Goal: Communication & Community: Connect with others

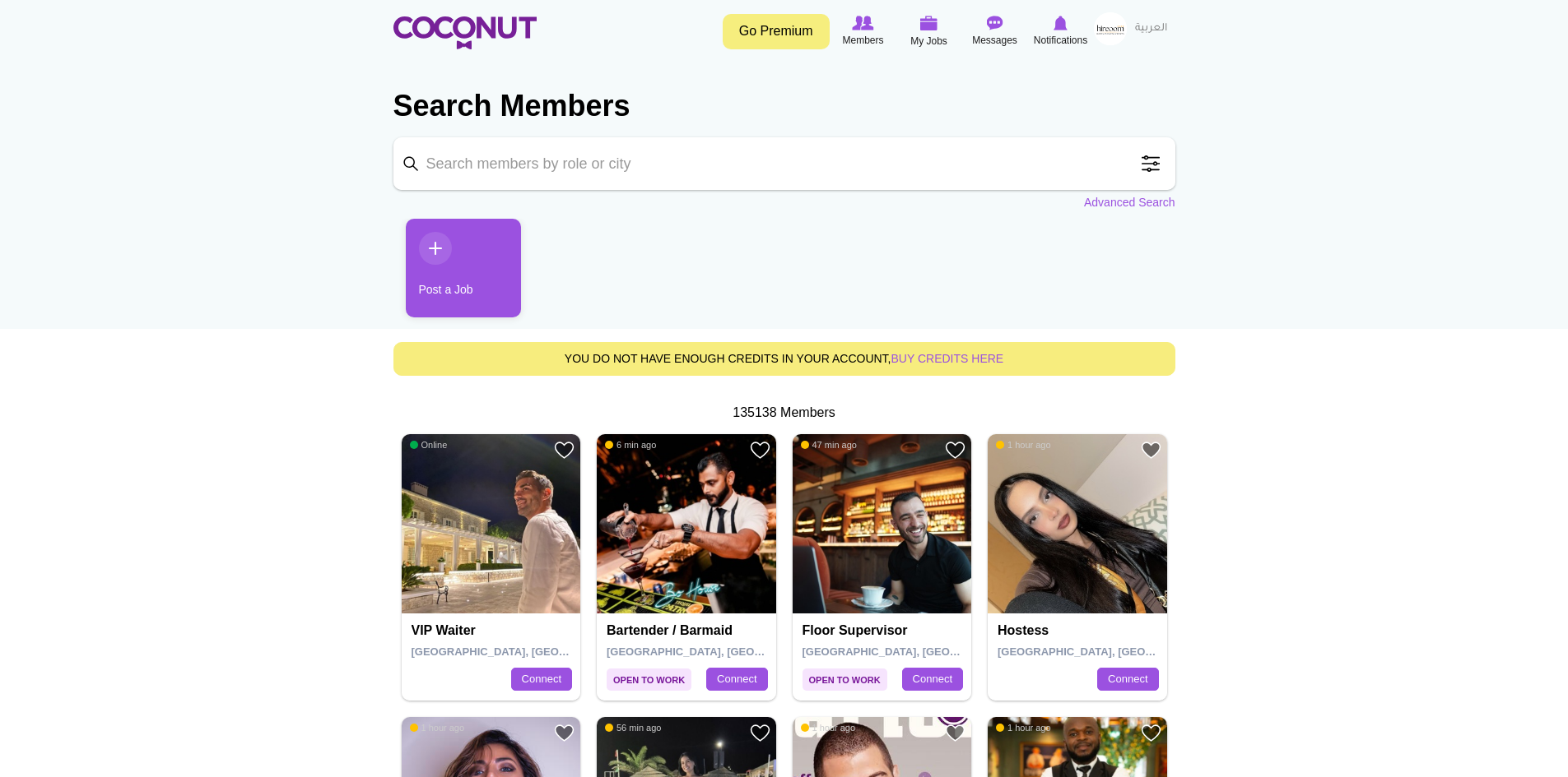
click at [607, 147] on input "Keyword" at bounding box center [784, 164] width 782 height 53
type input "bartender"
click button "Search" at bounding box center [0, 0] width 0 height 0
click at [779, 174] on input "bartender" at bounding box center [784, 164] width 782 height 53
click button "Search" at bounding box center [0, 0] width 0 height 0
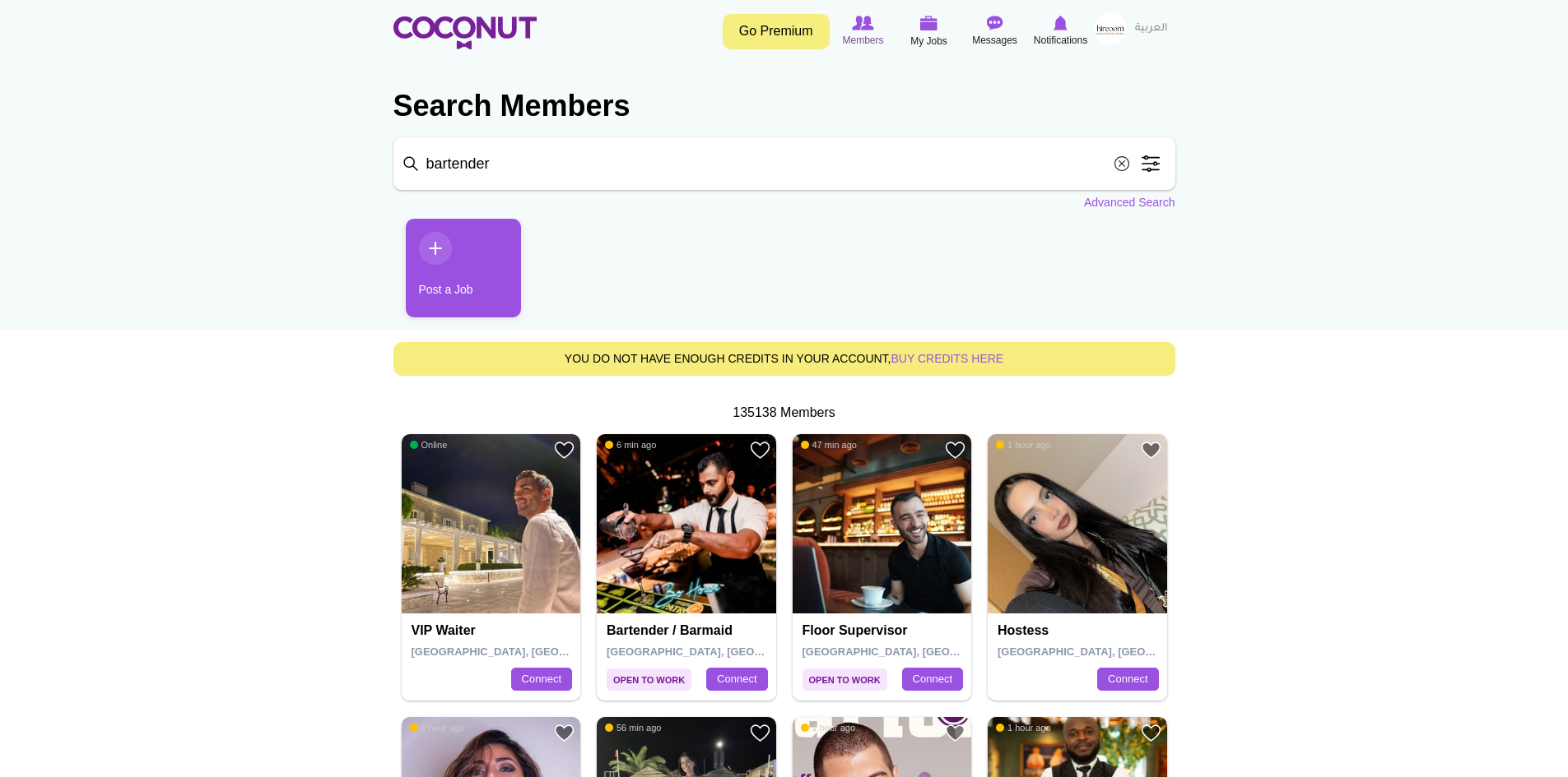
click button "Search" at bounding box center [0, 0] width 0 height 0
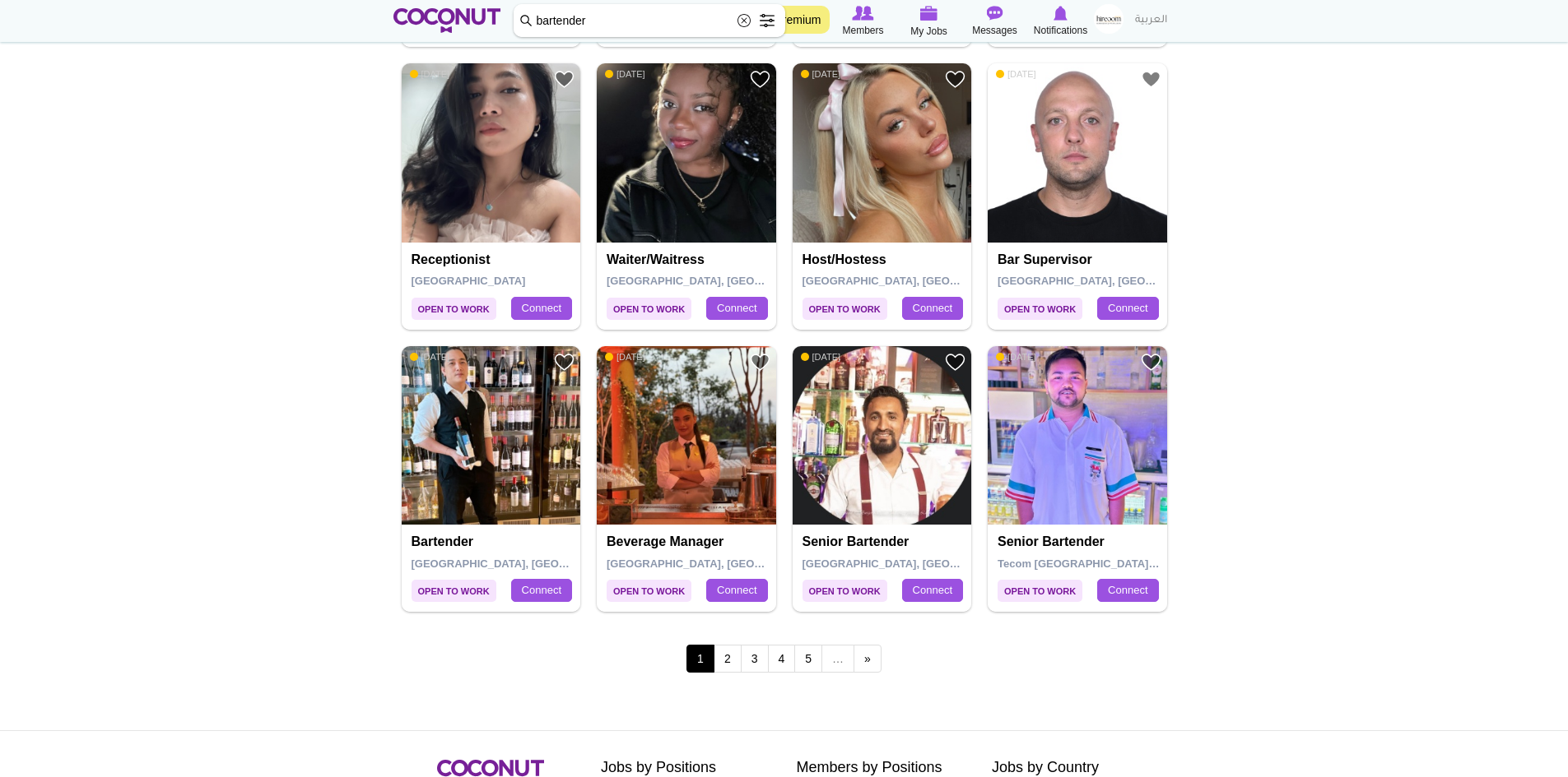
scroll to position [2632, 0]
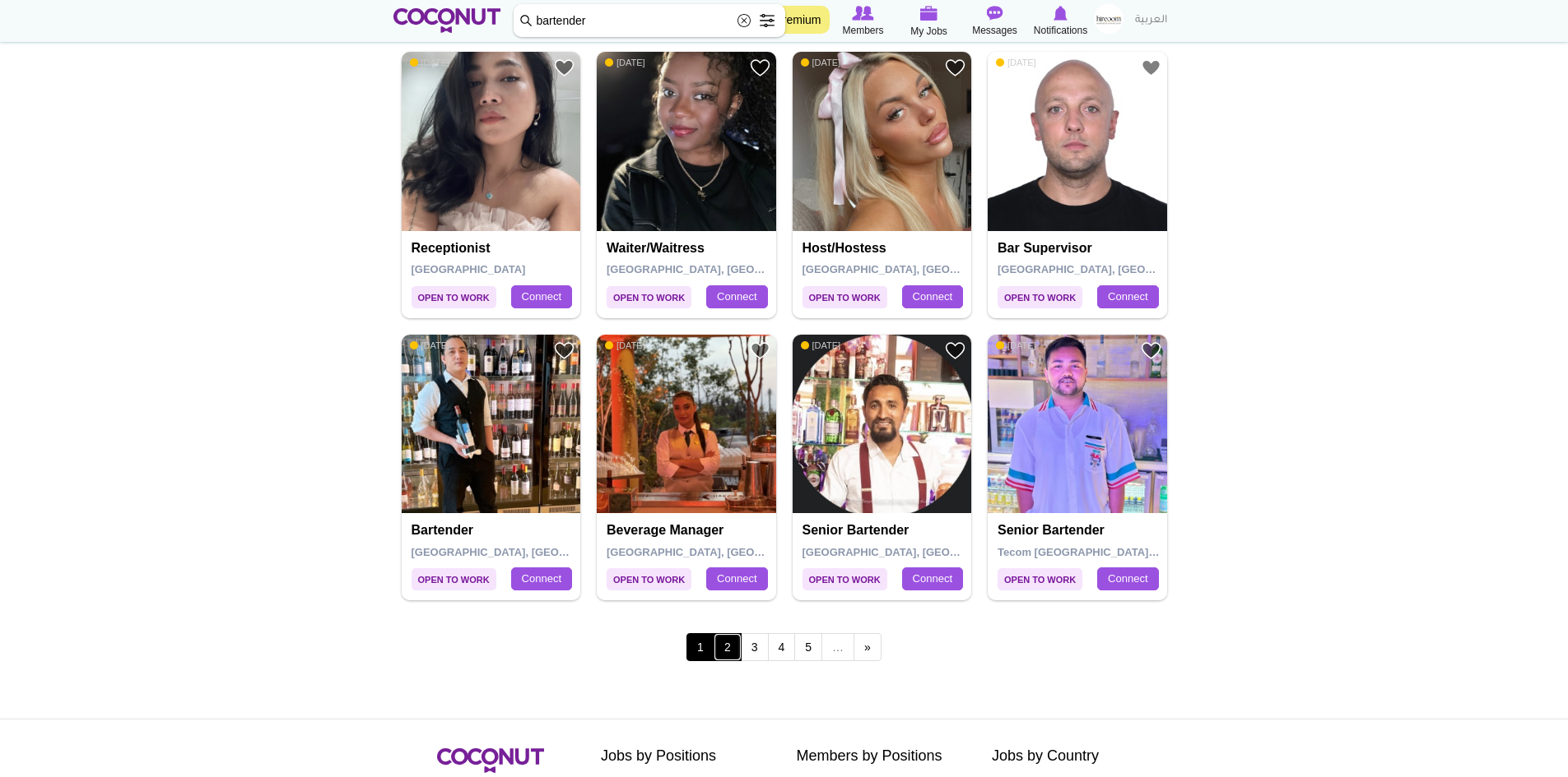
click at [738, 651] on link "2" at bounding box center [728, 648] width 28 height 28
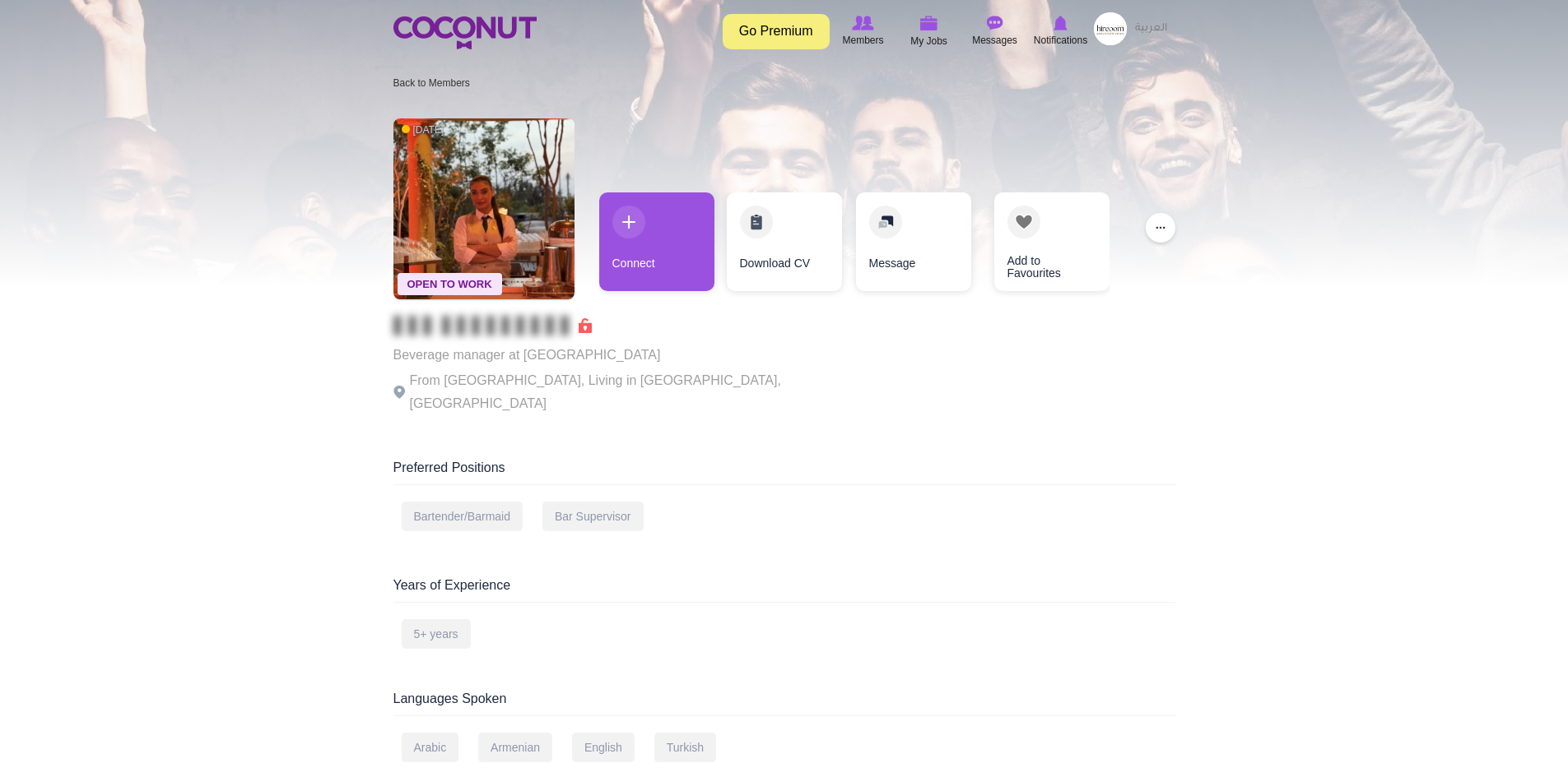
click at [210, 152] on div at bounding box center [784, 144] width 1568 height 288
click at [1062, 29] on img at bounding box center [1060, 23] width 14 height 15
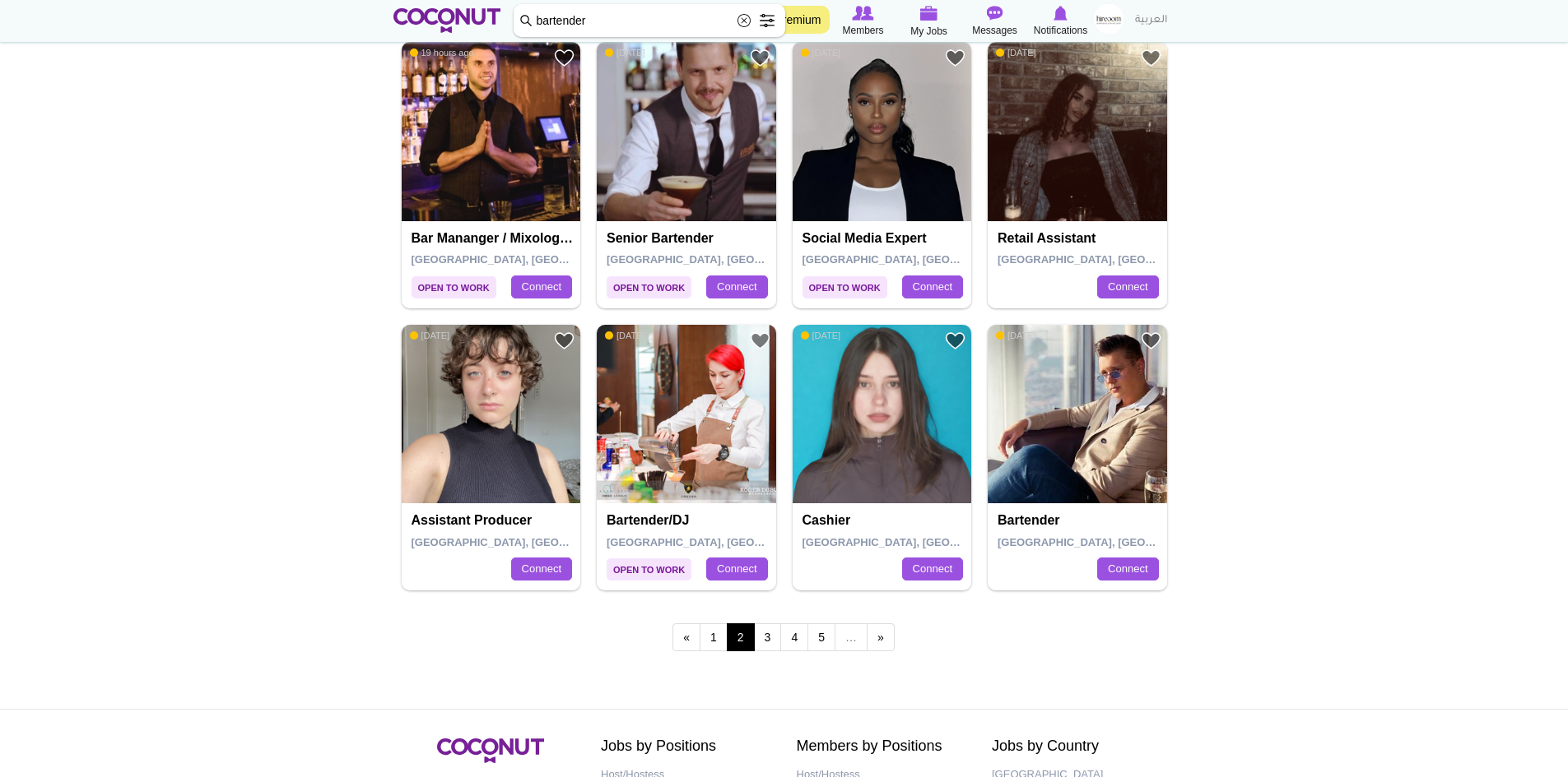
scroll to position [2715, 0]
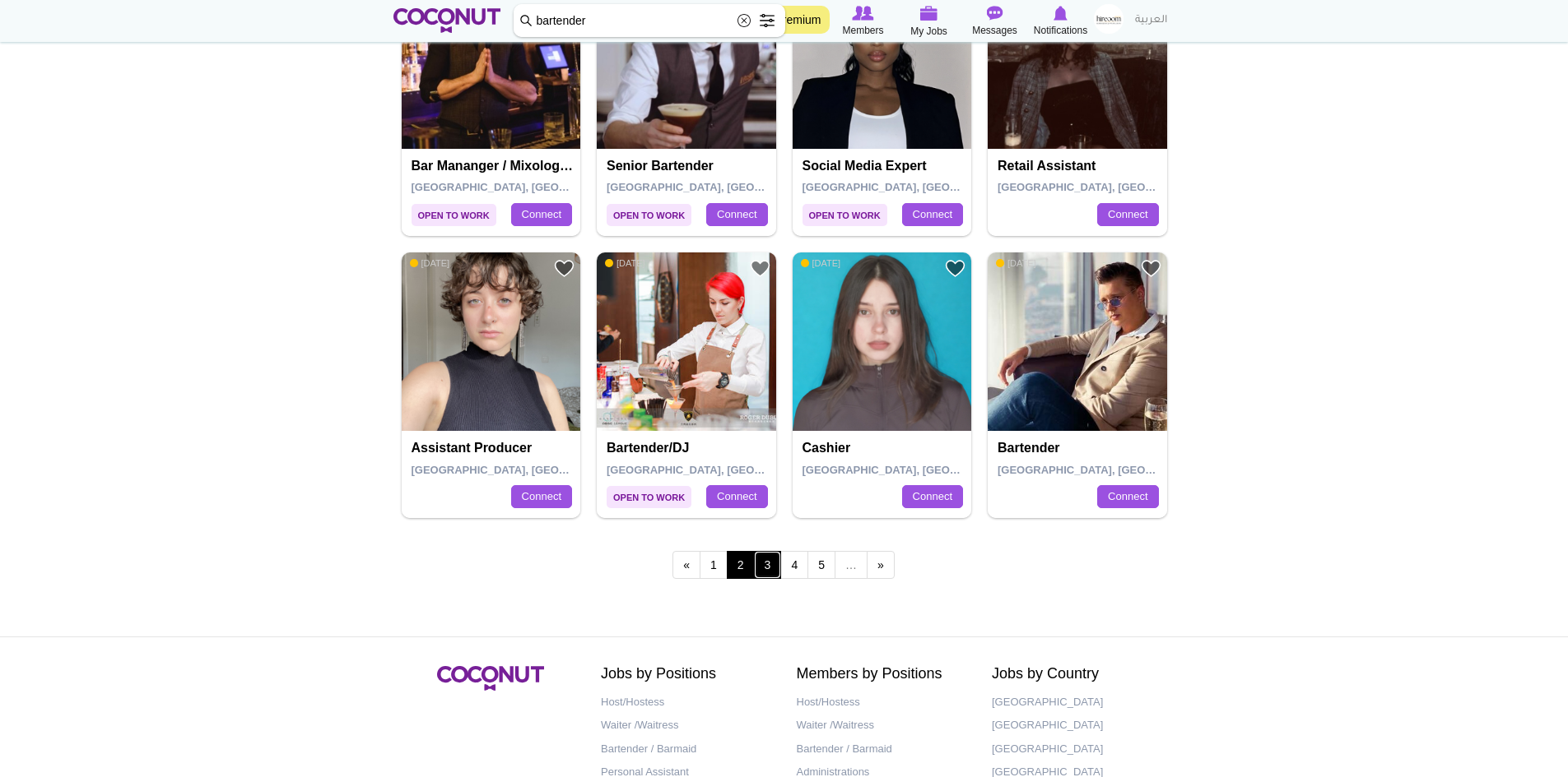
click at [772, 575] on link "3" at bounding box center [768, 565] width 28 height 28
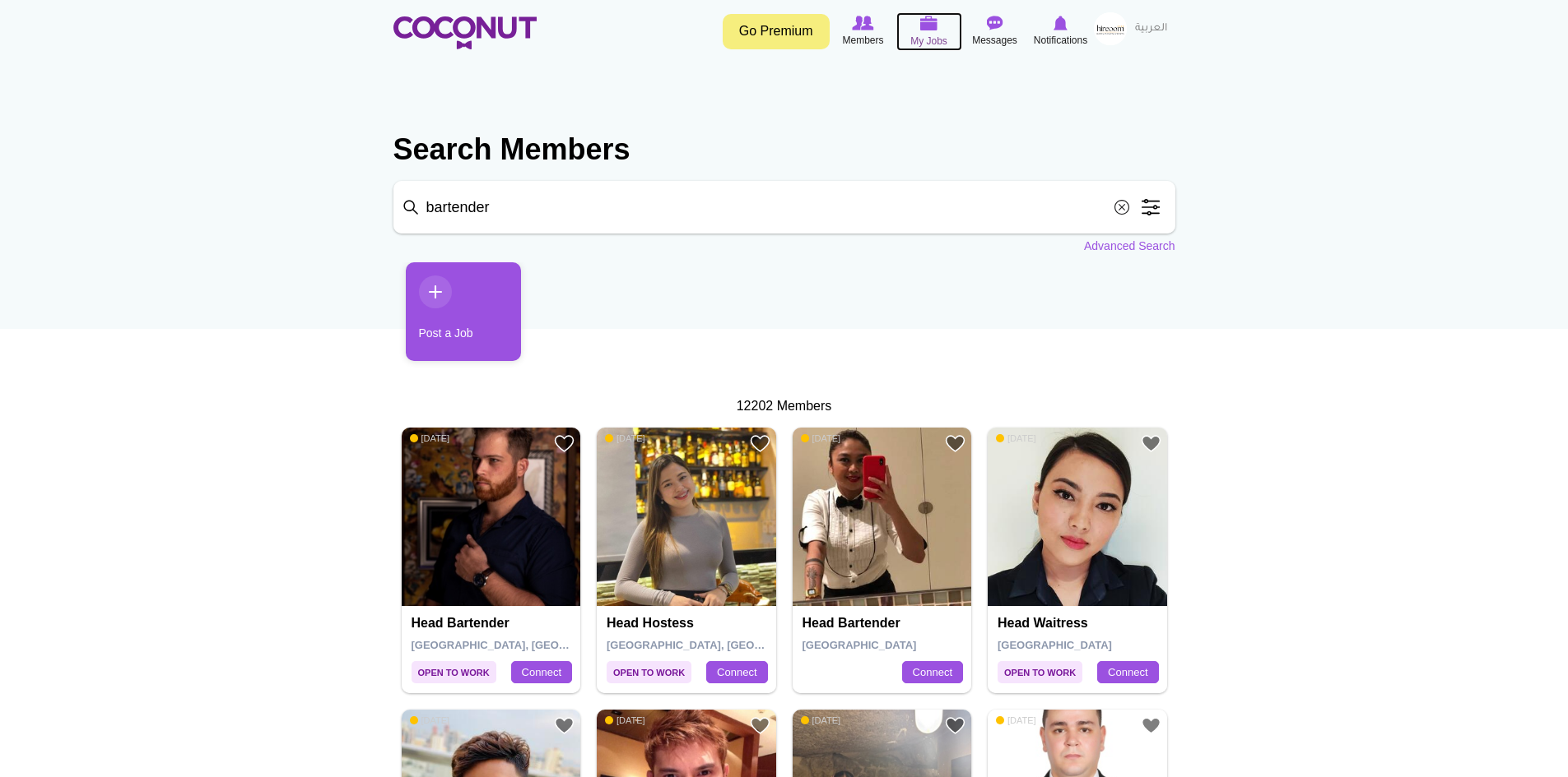
click at [944, 33] on span "My Jobs" at bounding box center [928, 41] width 37 height 17
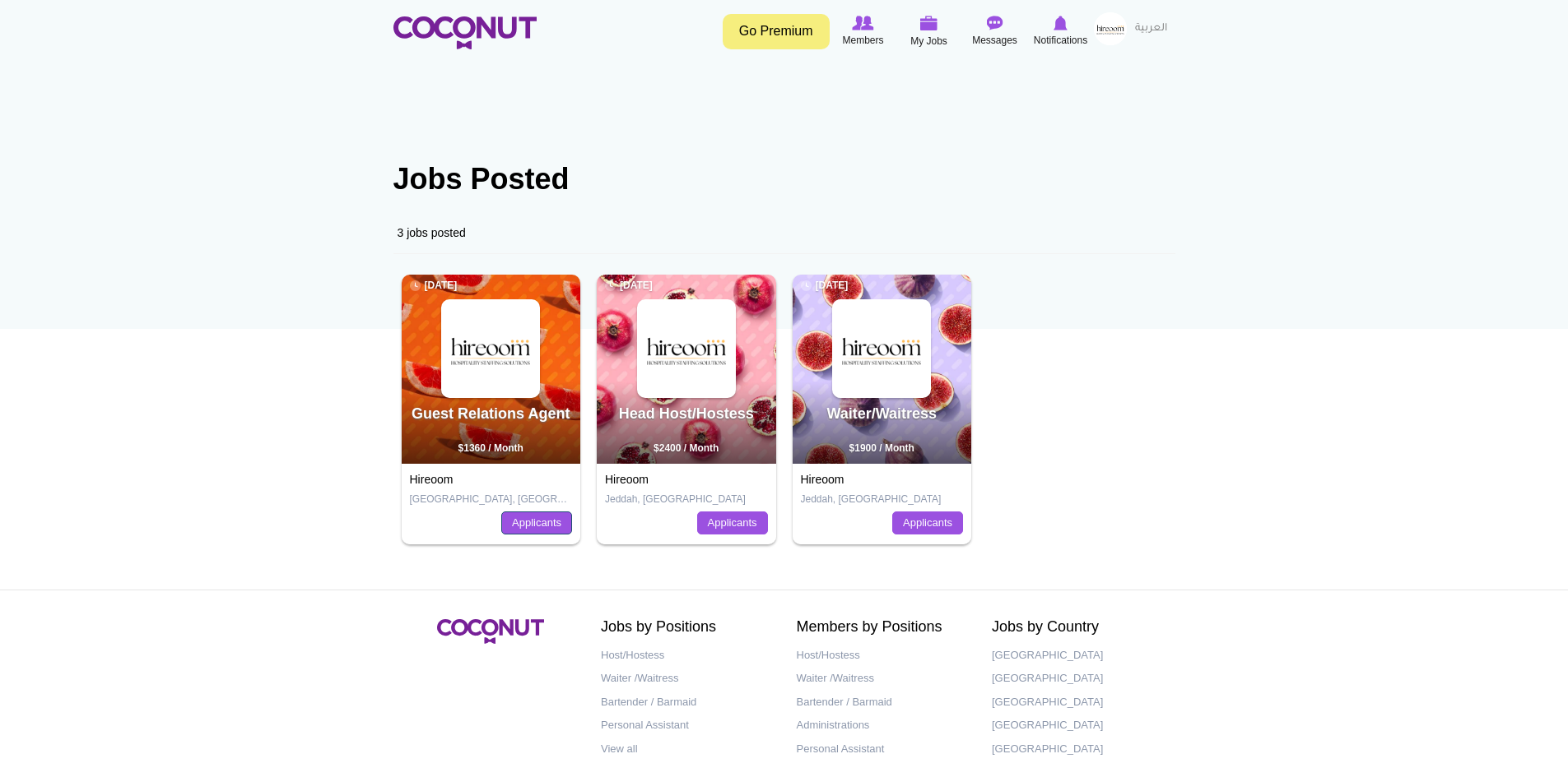
click at [541, 524] on link "Applicants" at bounding box center [536, 524] width 70 height 23
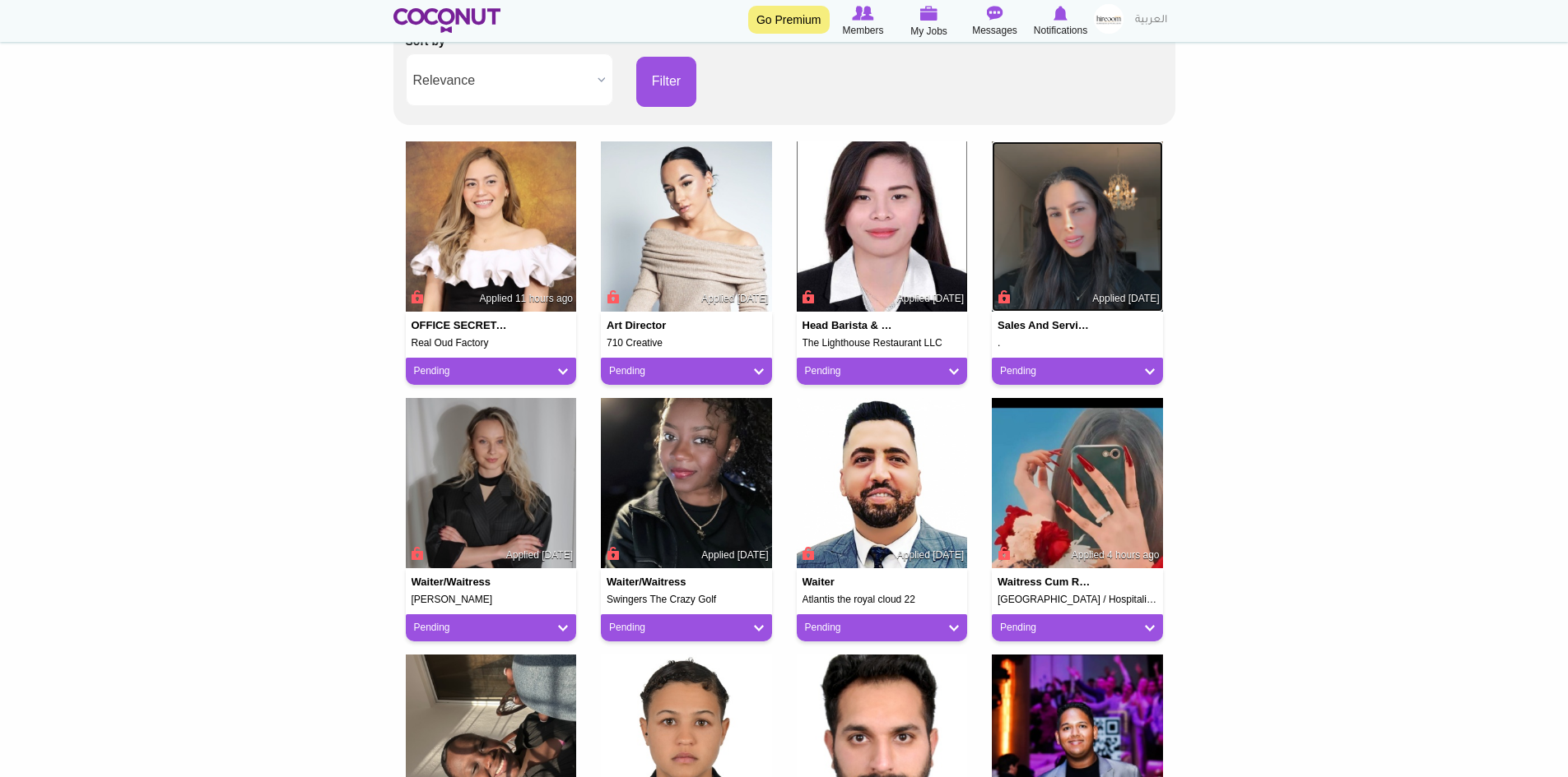
scroll to position [329, 0]
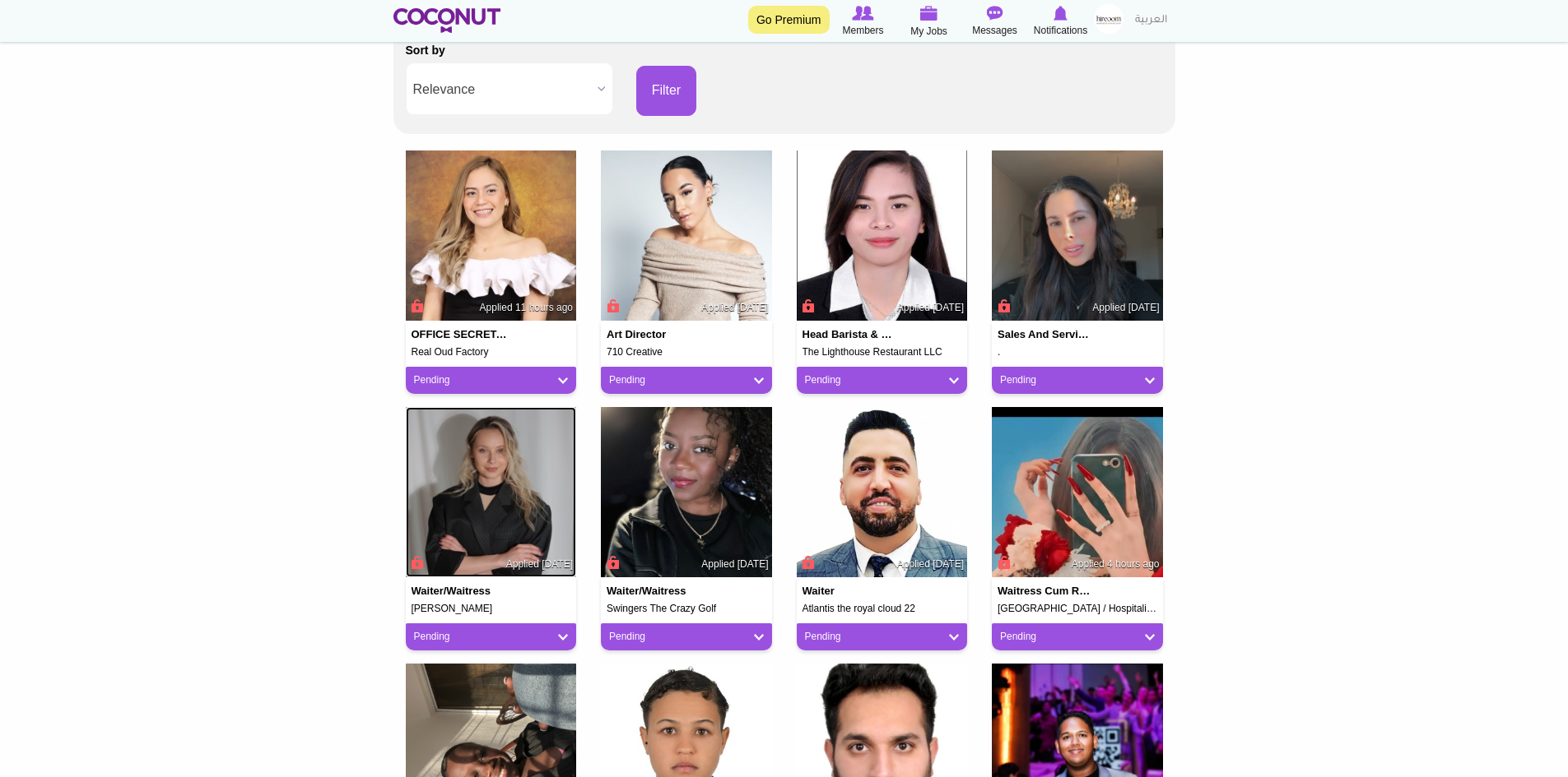
click at [530, 476] on img at bounding box center [491, 493] width 172 height 171
